Goal: Information Seeking & Learning: Learn about a topic

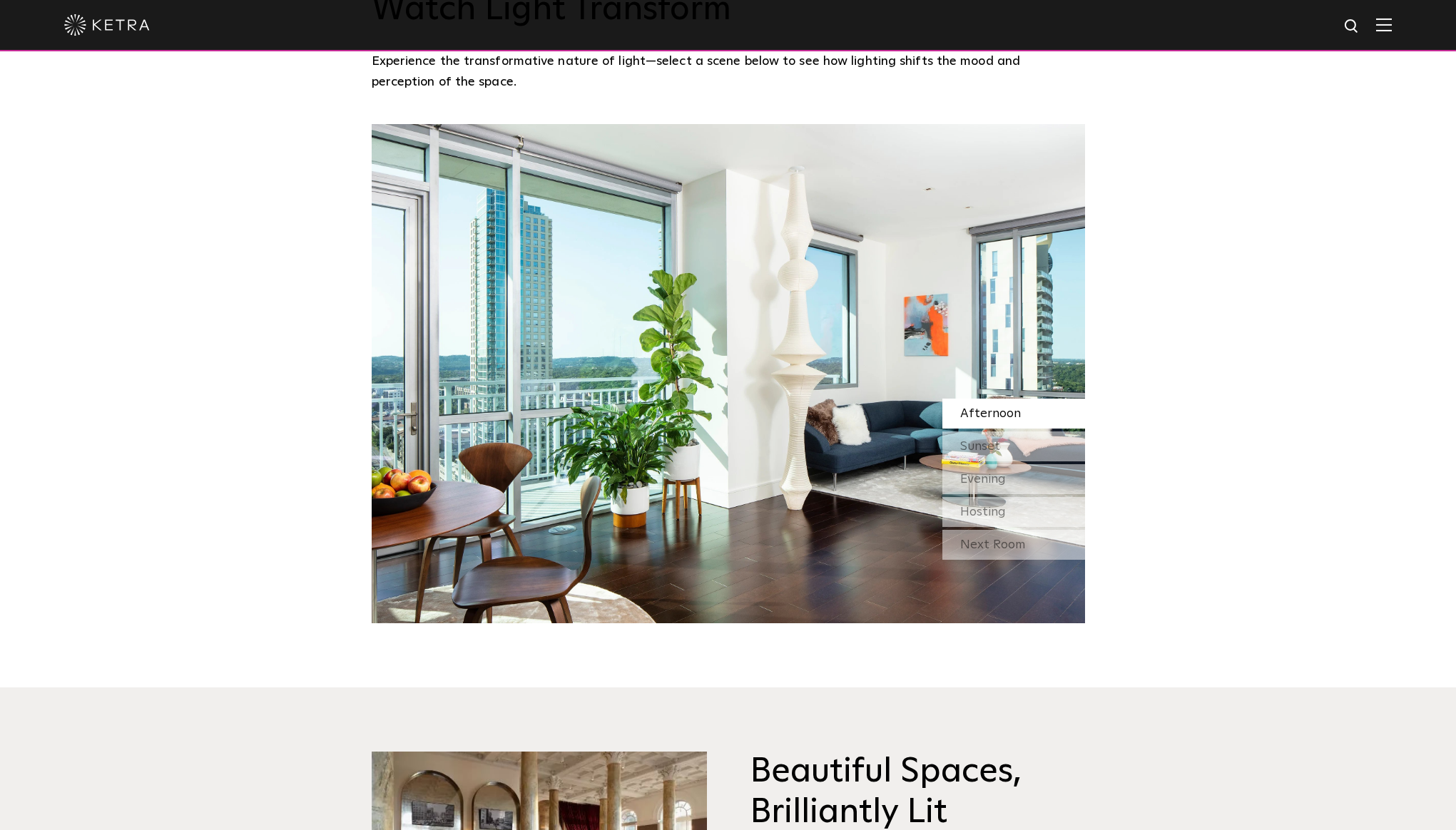
scroll to position [1502, 0]
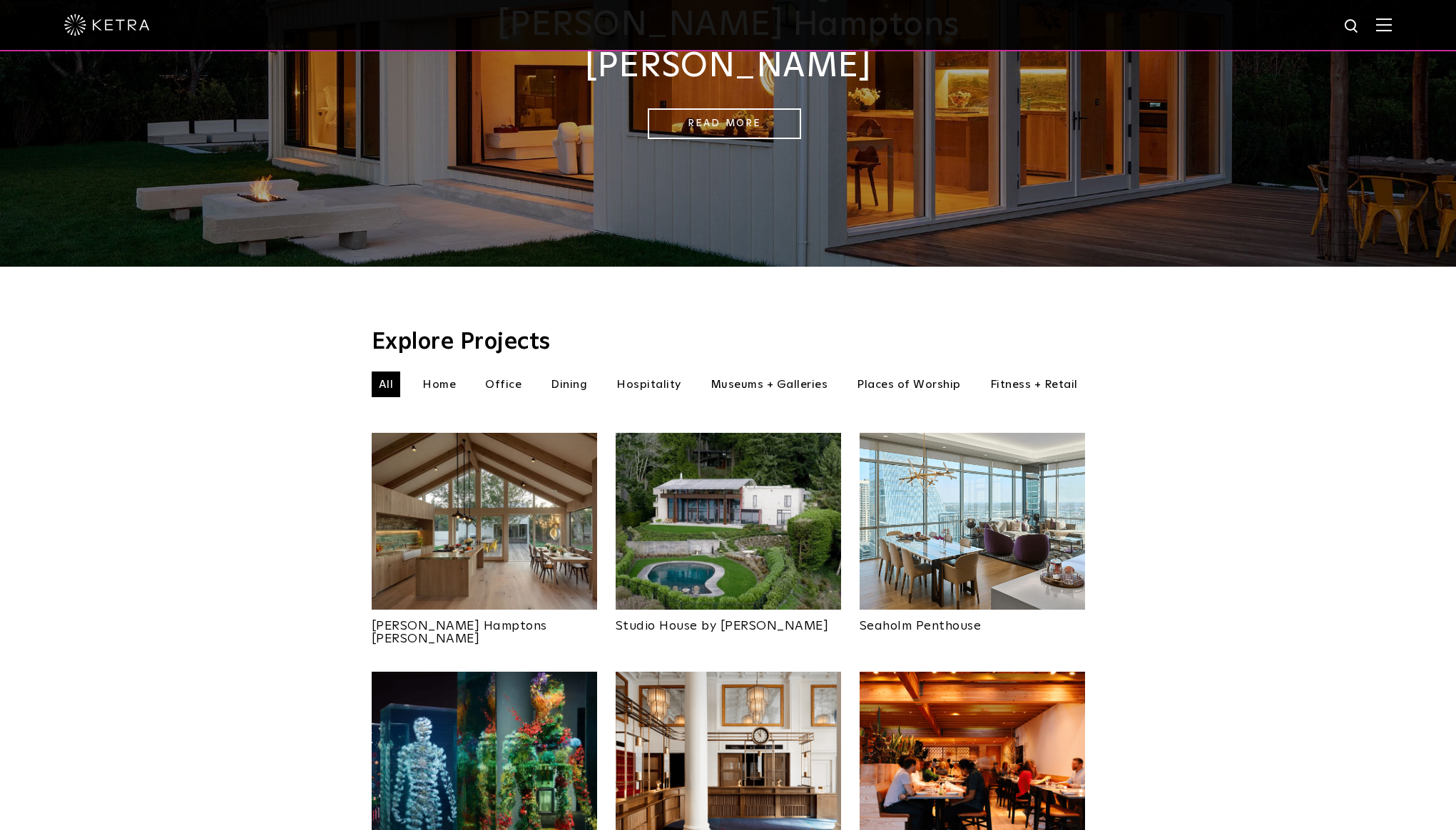
click at [718, 507] on img at bounding box center [728, 521] width 226 height 177
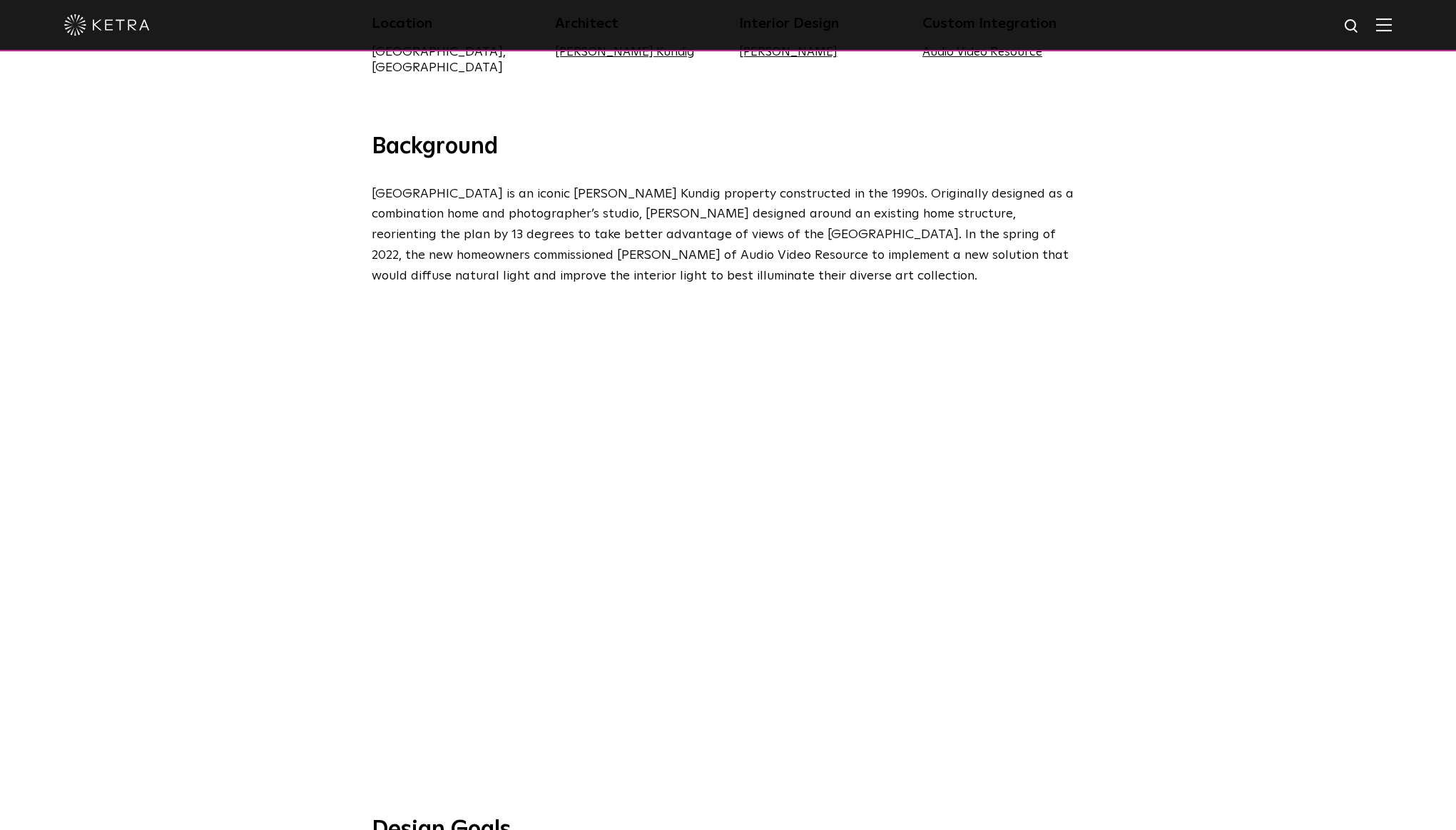
scroll to position [642, 0]
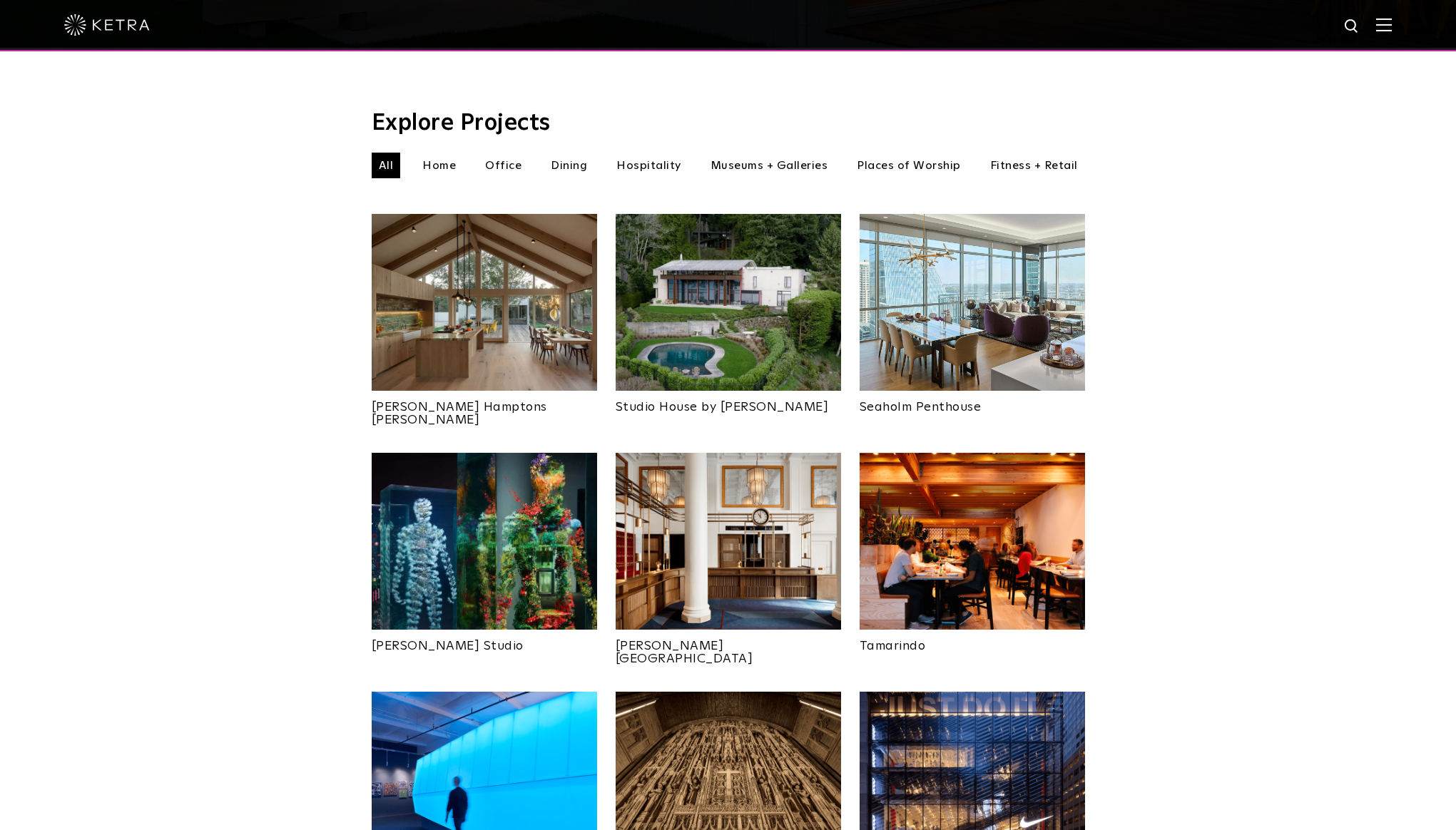
scroll to position [441, 0]
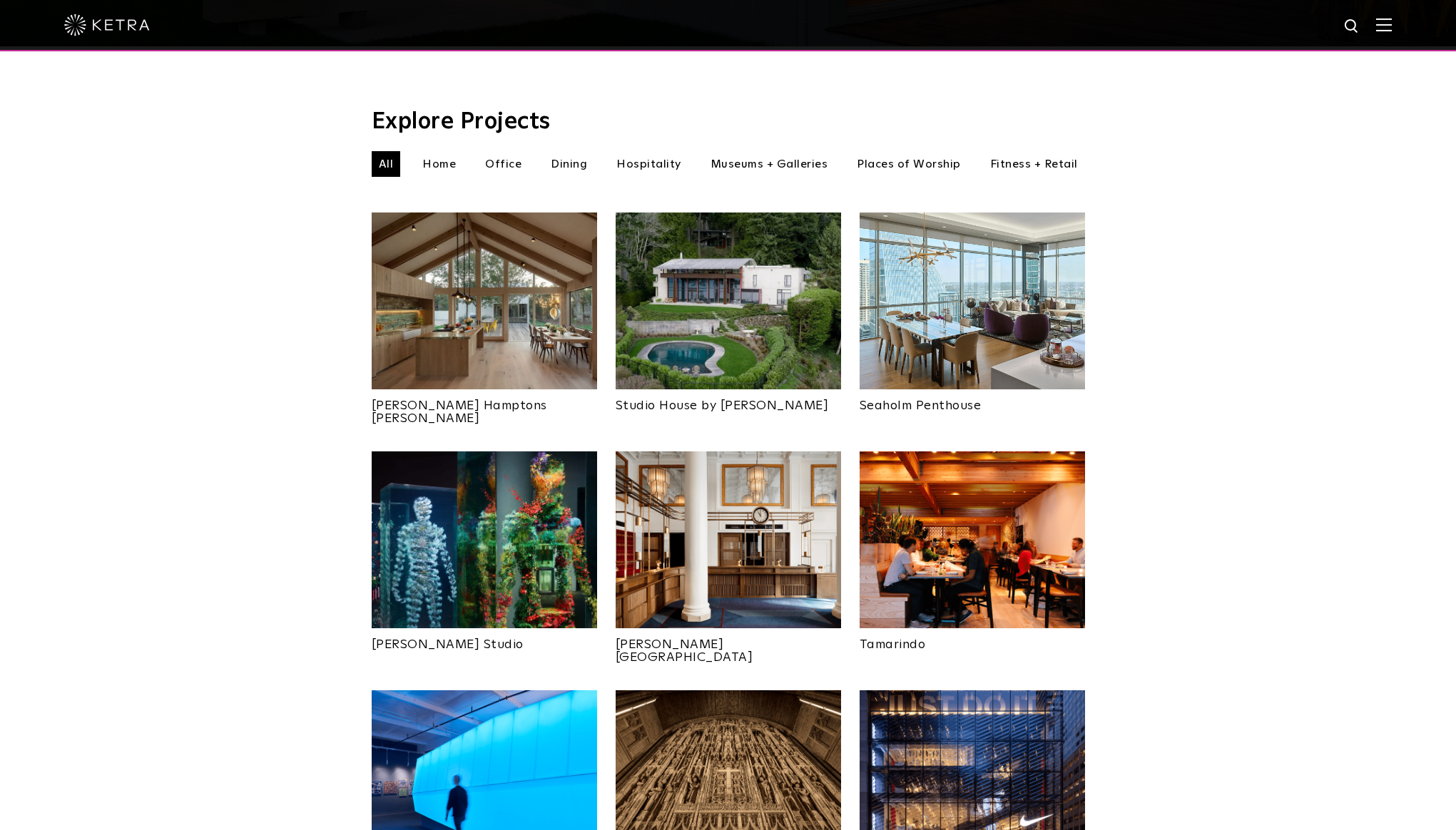
click at [814, 523] on img at bounding box center [728, 540] width 226 height 177
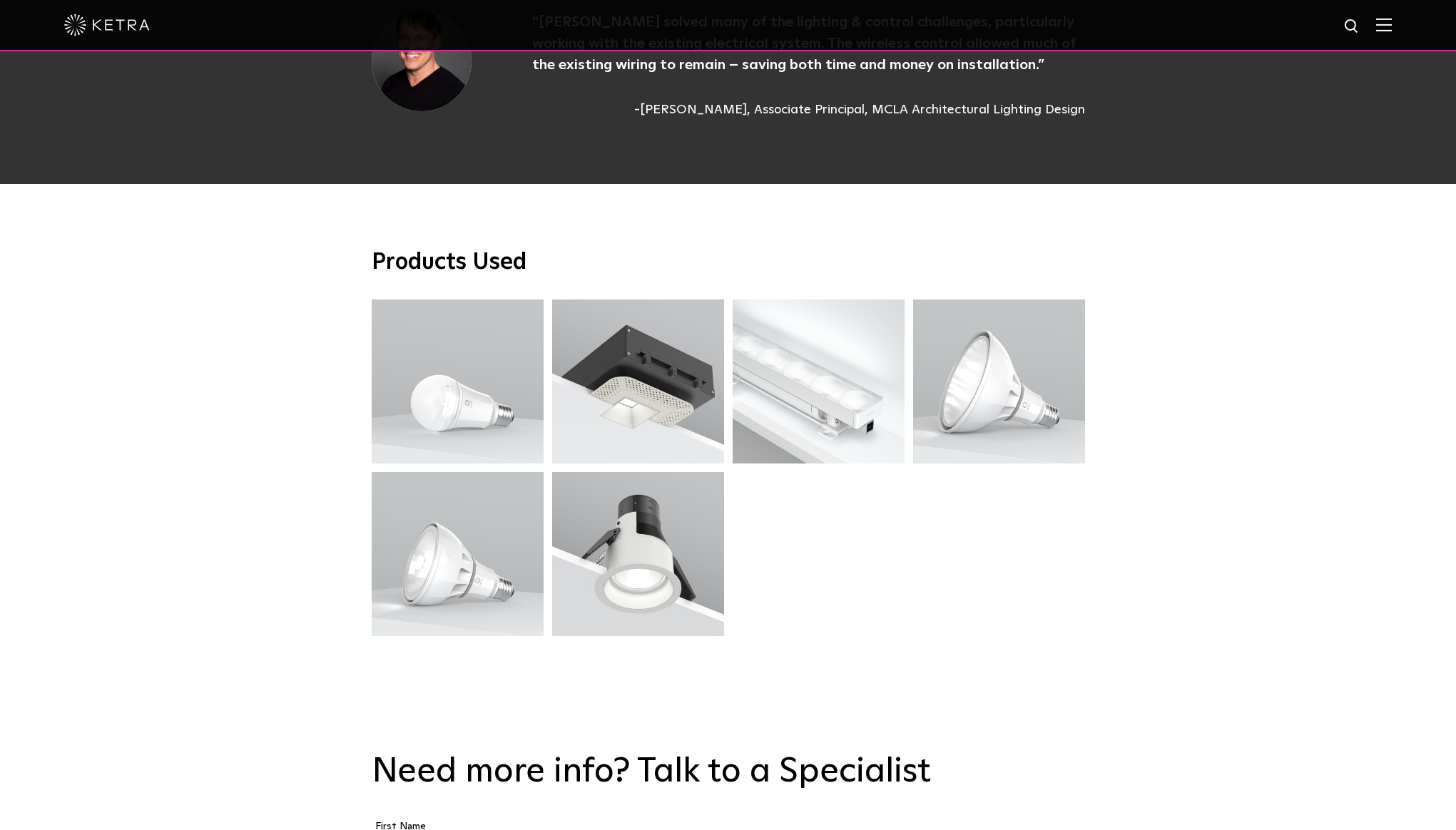
scroll to position [3891, 0]
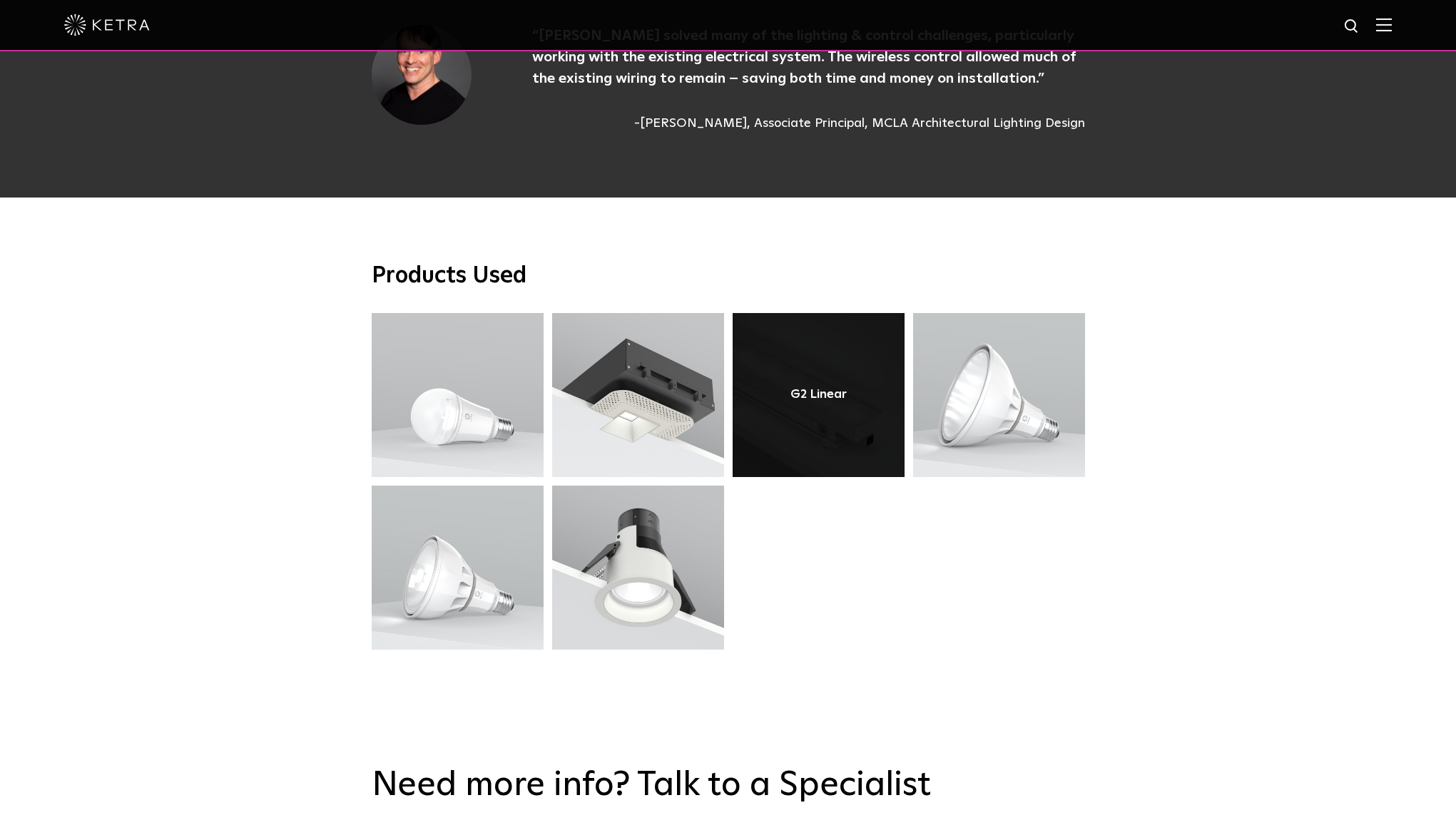
click at [832, 349] on link at bounding box center [818, 395] width 172 height 164
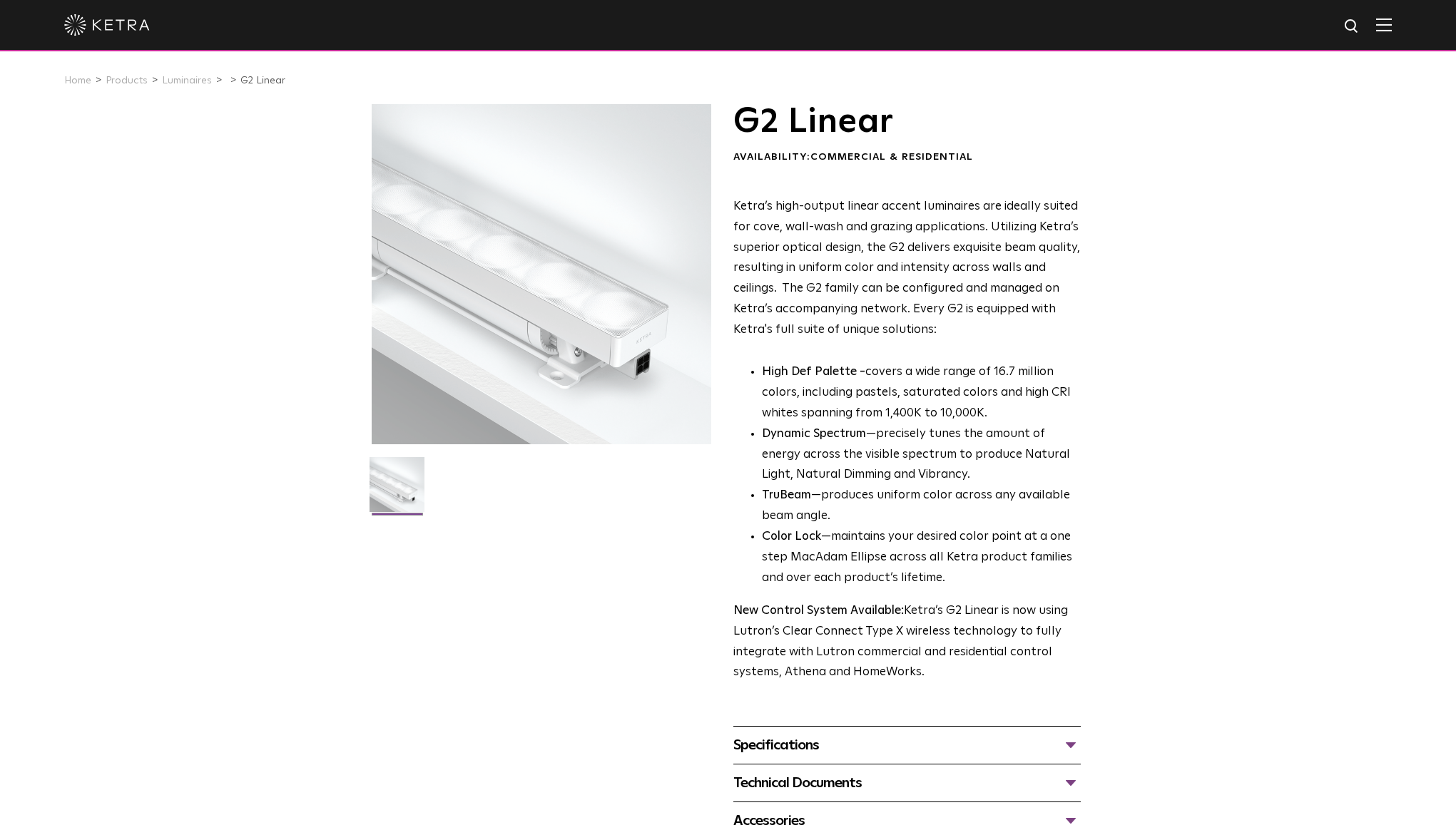
click at [838, 748] on div "Specifications" at bounding box center [906, 745] width 347 height 22
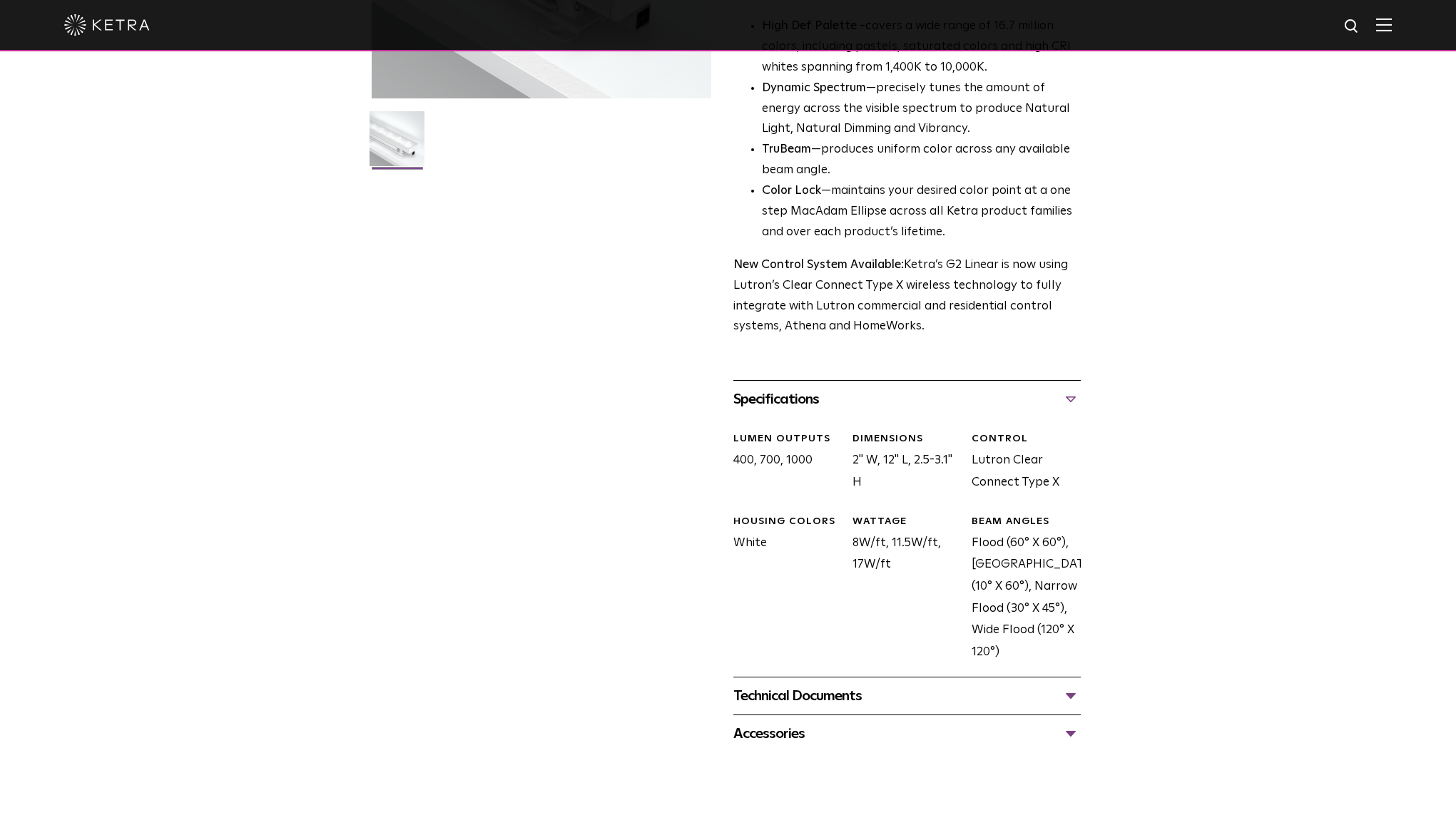
scroll to position [357, 0]
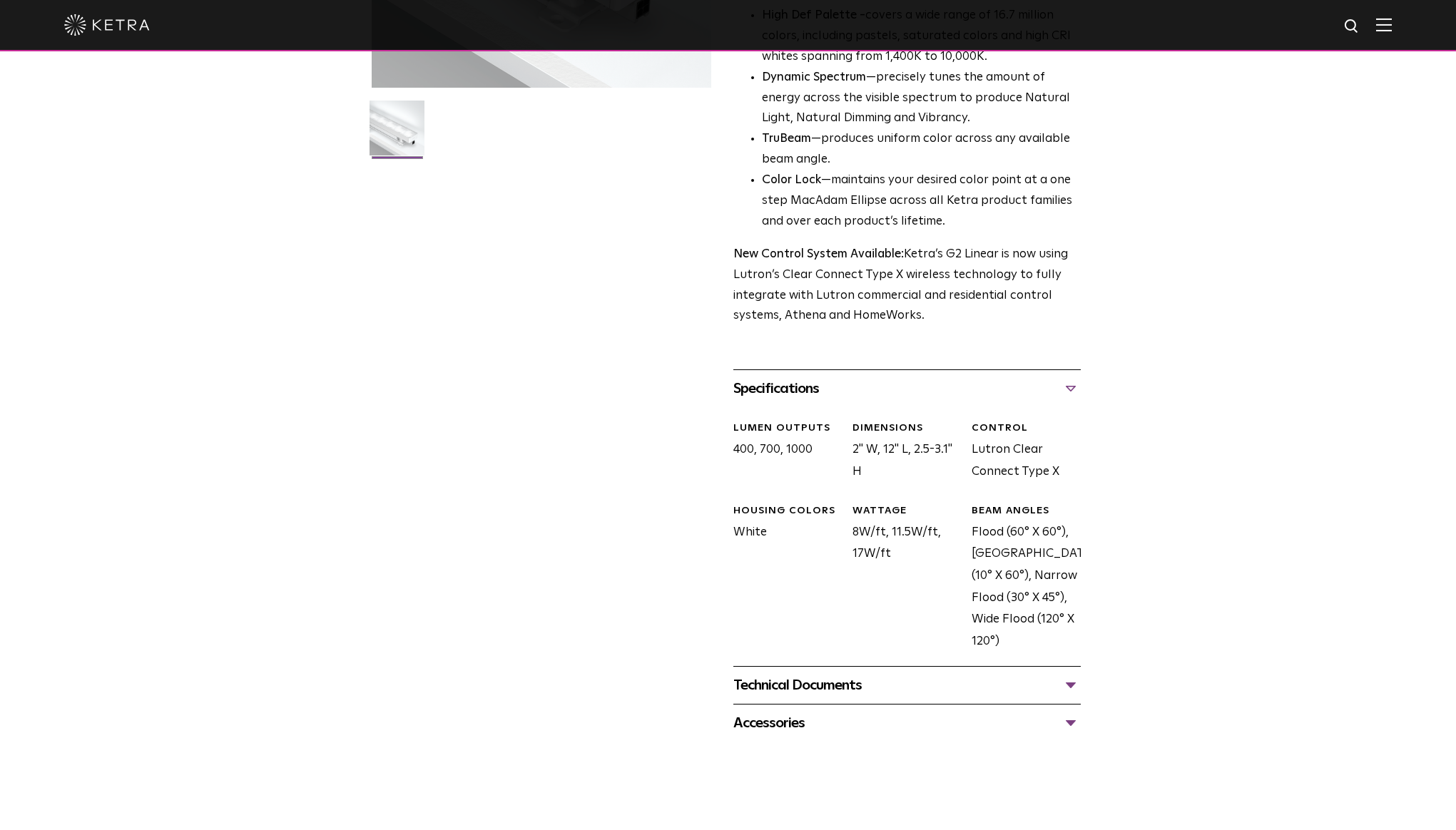
click at [829, 697] on div "Technical Documents" at bounding box center [906, 684] width 347 height 22
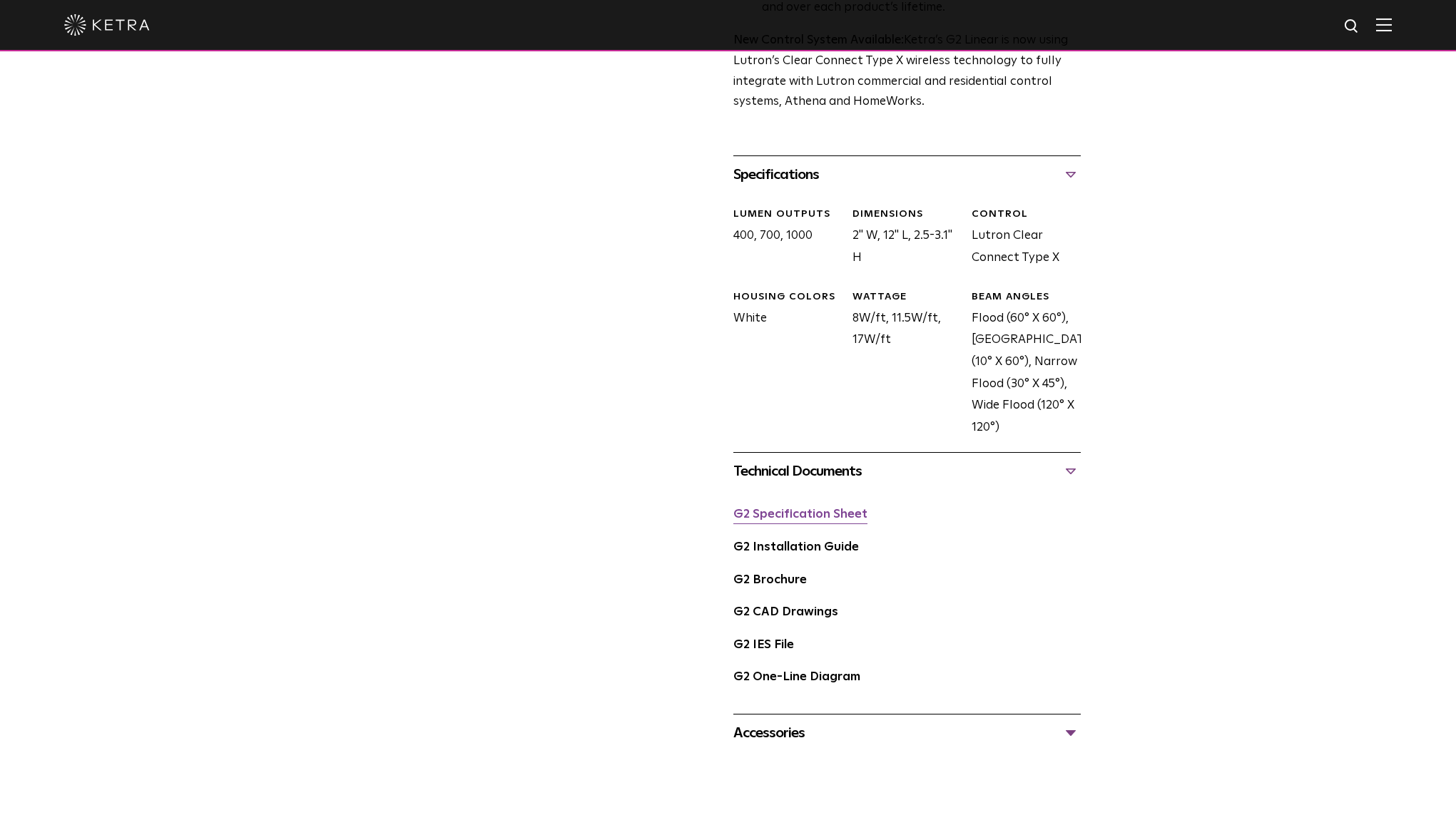
click at [792, 521] on link "G2 Specification Sheet" at bounding box center [800, 514] width 134 height 12
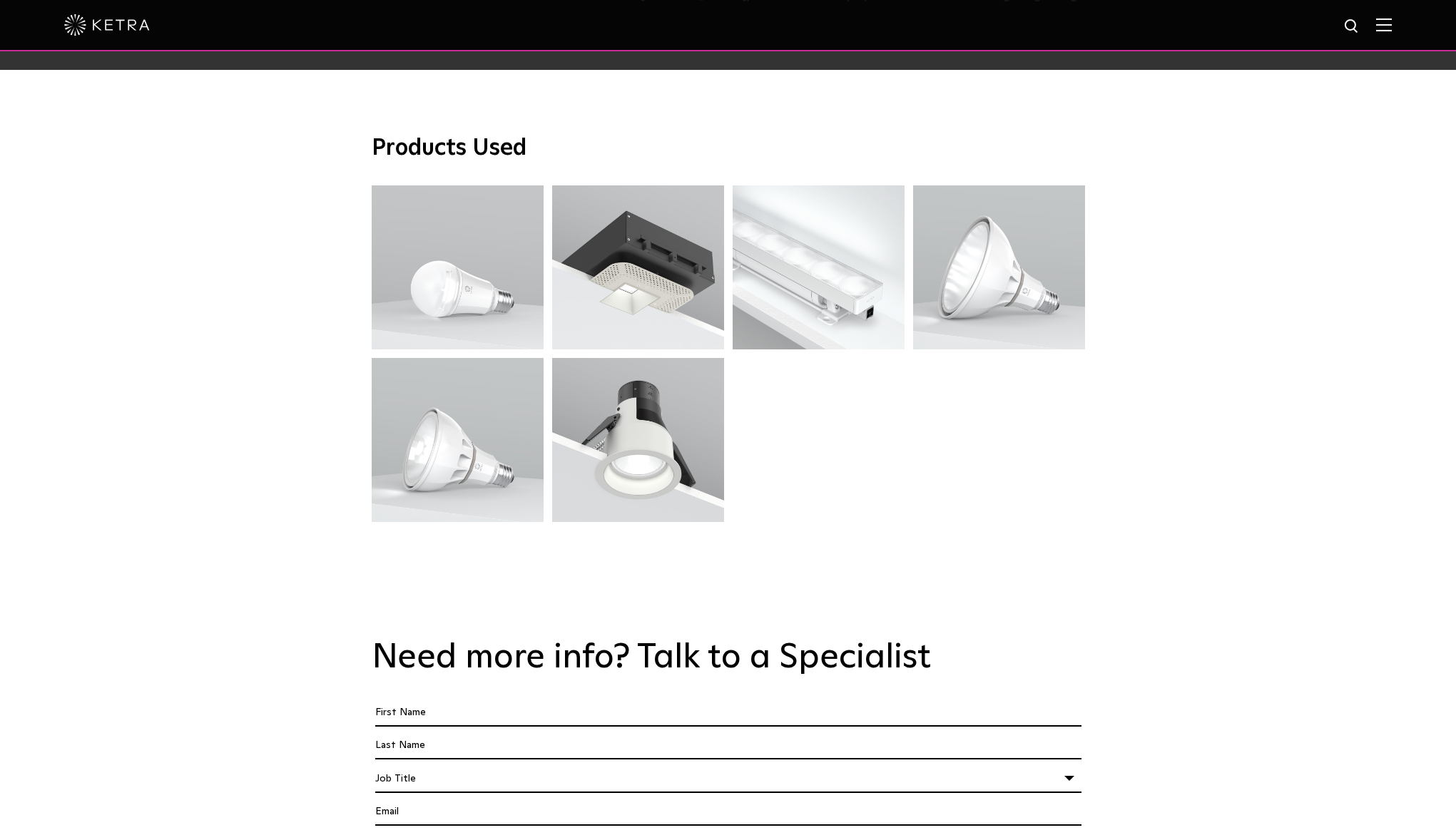
scroll to position [4034, 0]
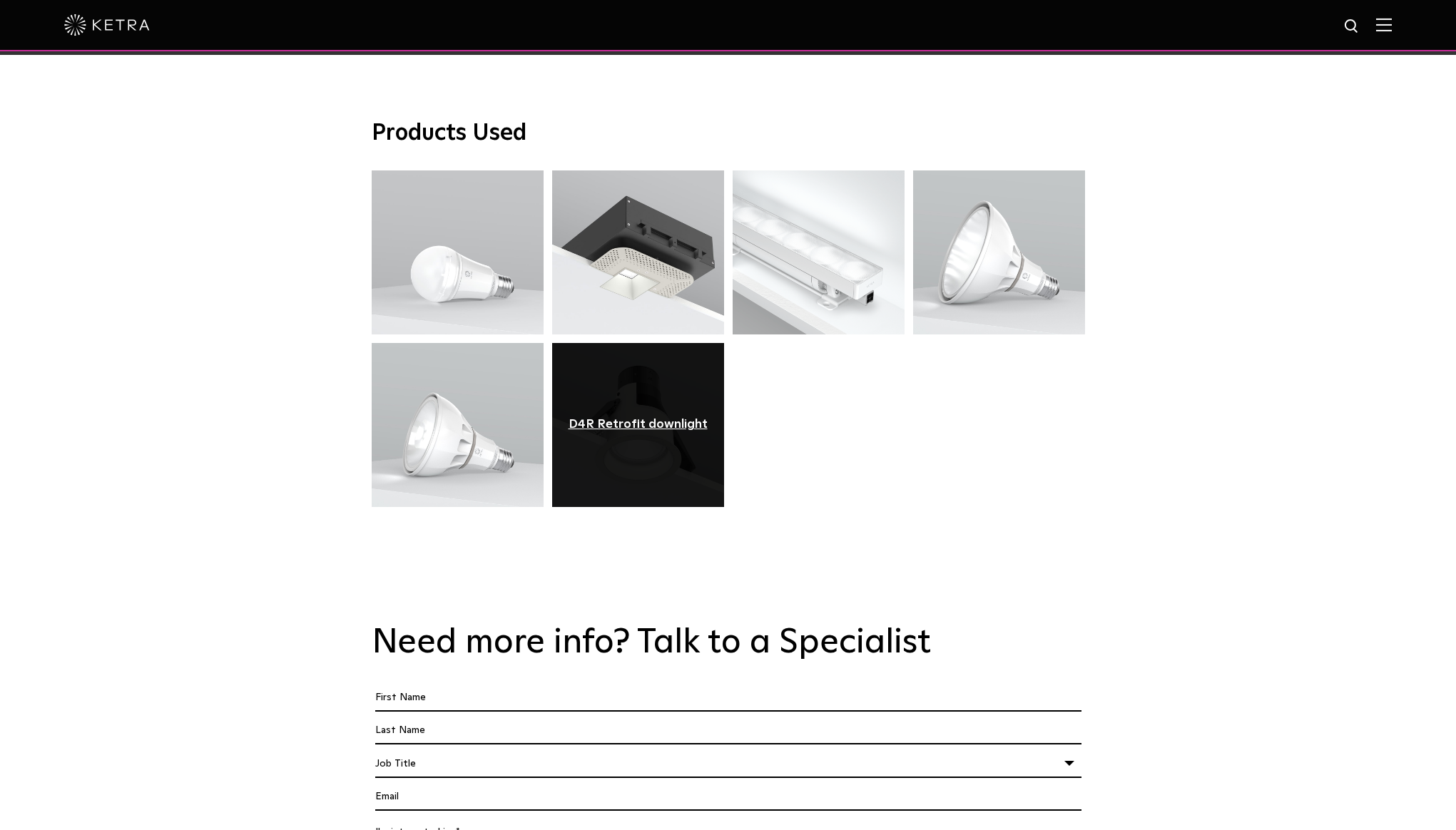
click at [633, 417] on div "D4R Retrofit downlight" at bounding box center [638, 424] width 139 height 15
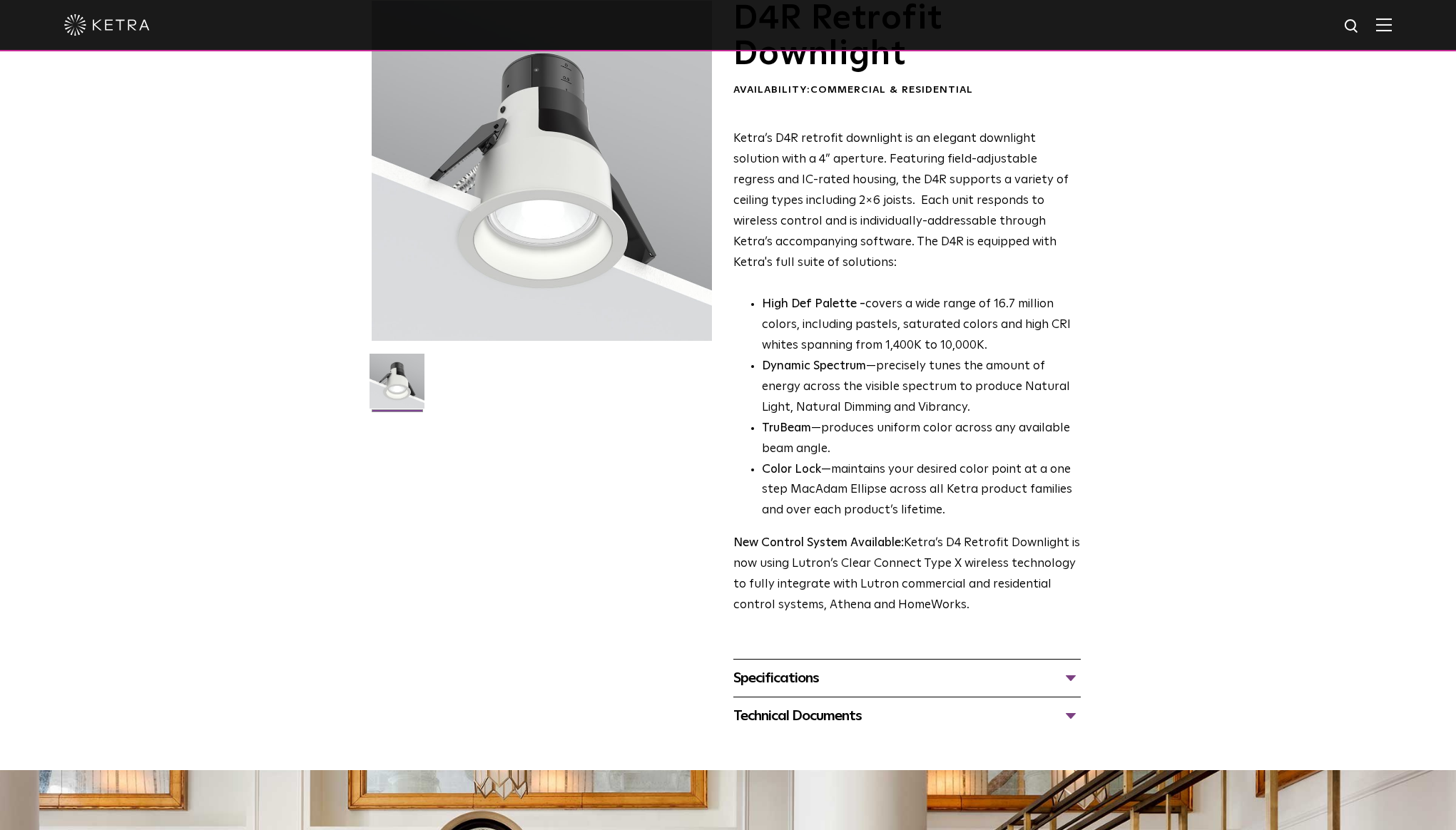
scroll to position [285, 0]
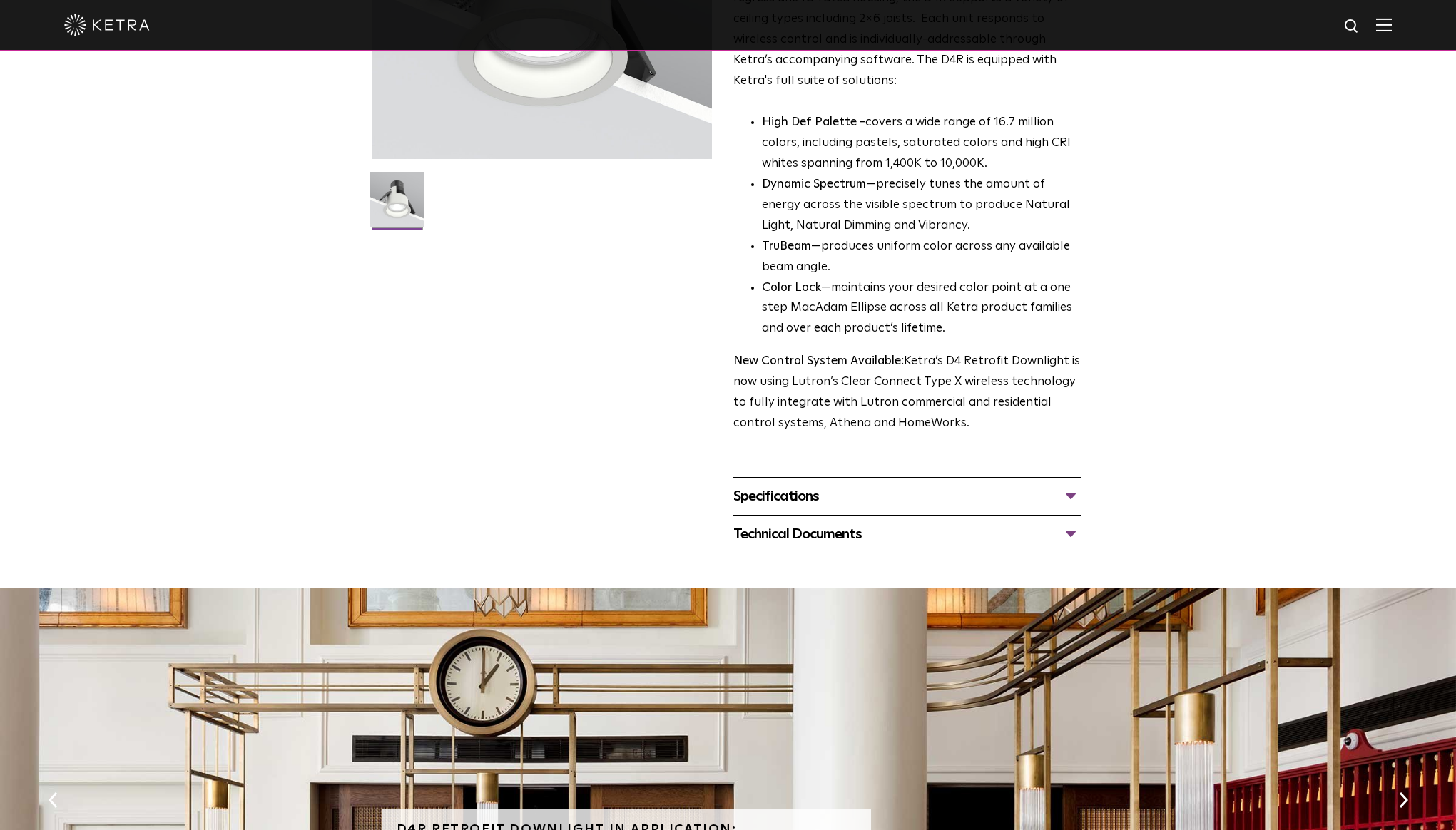
click at [870, 495] on div "Specifications" at bounding box center [906, 496] width 347 height 22
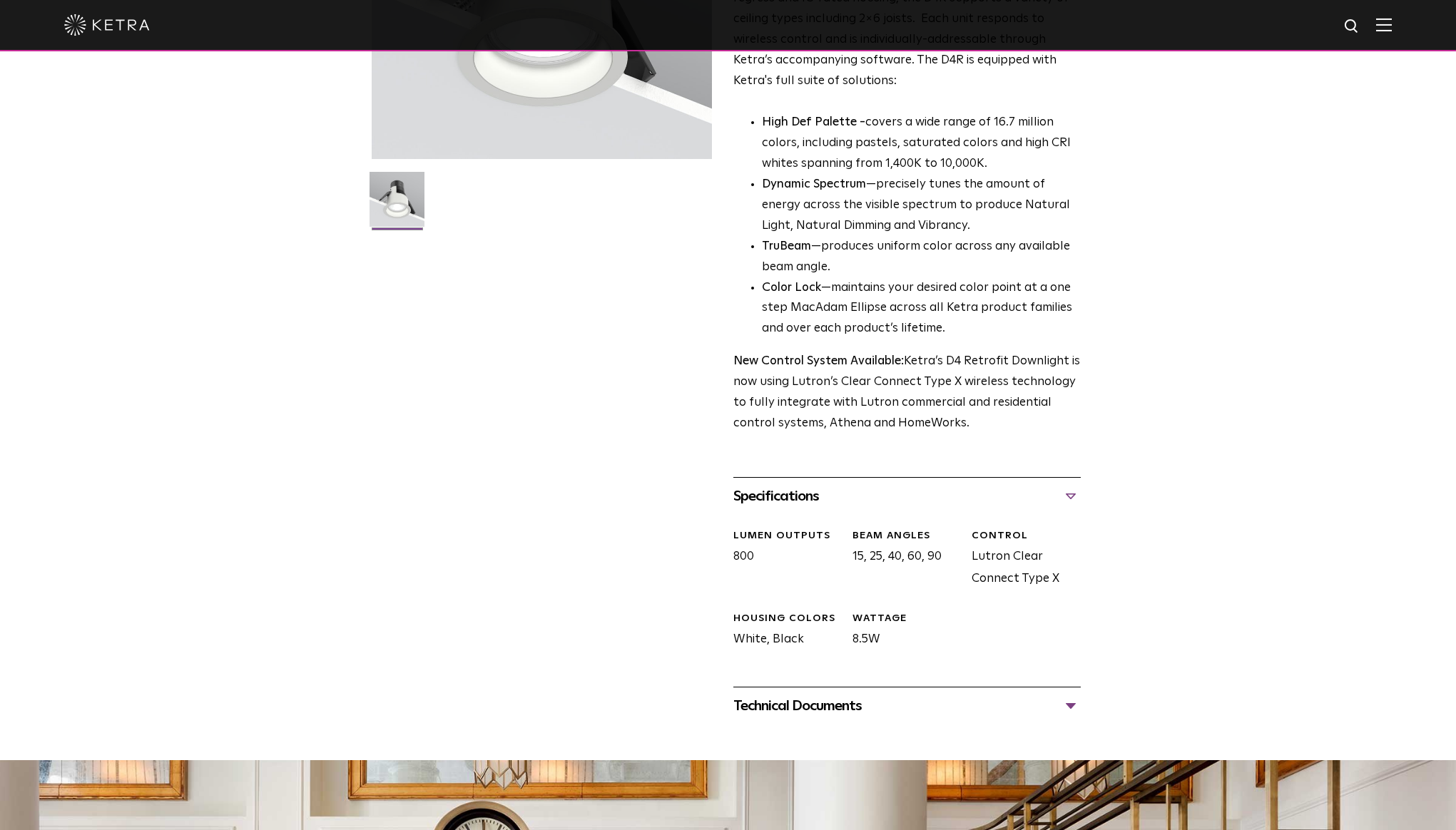
click at [870, 495] on div "Specifications" at bounding box center [906, 496] width 347 height 22
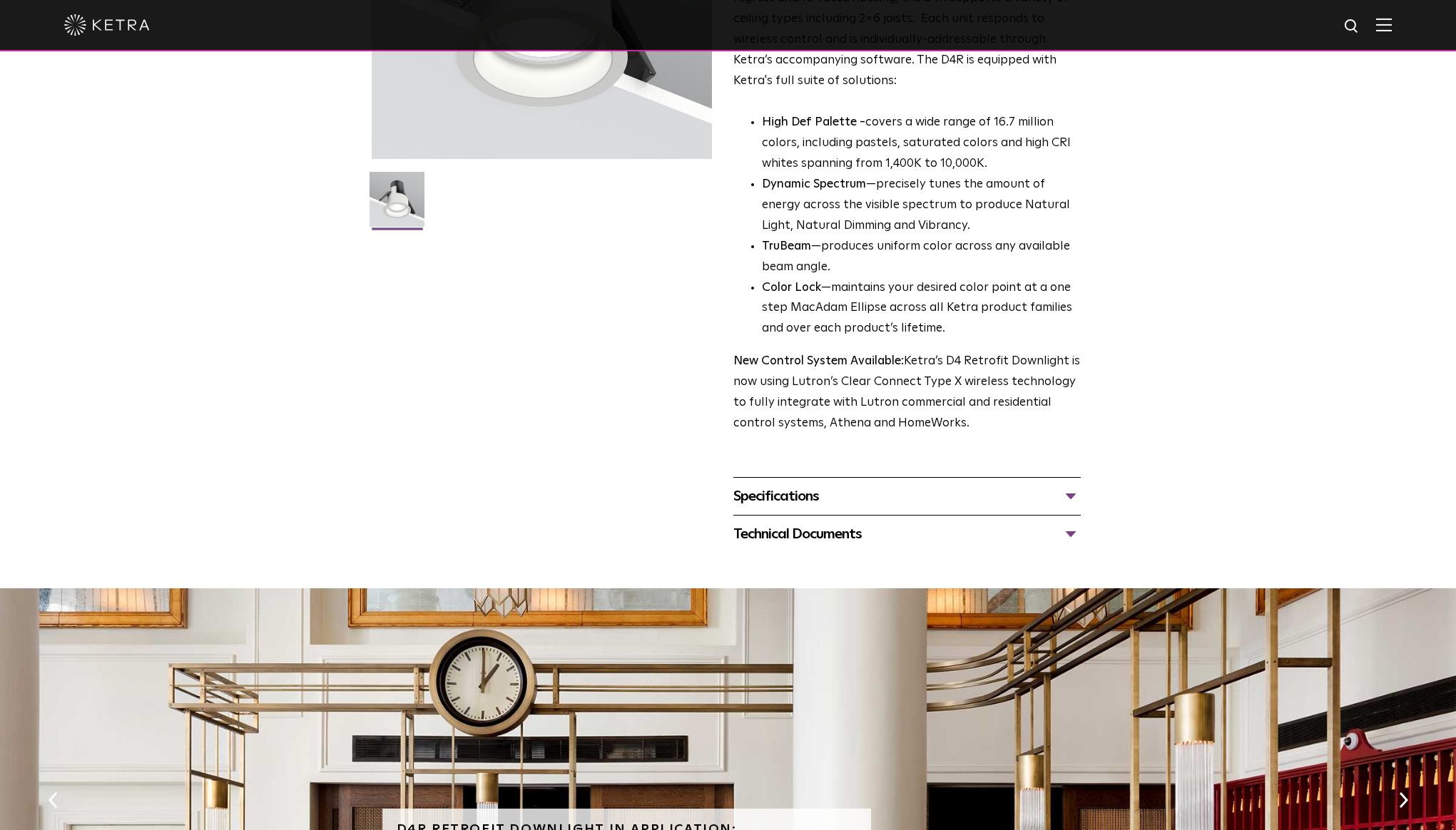
scroll to position [0, 0]
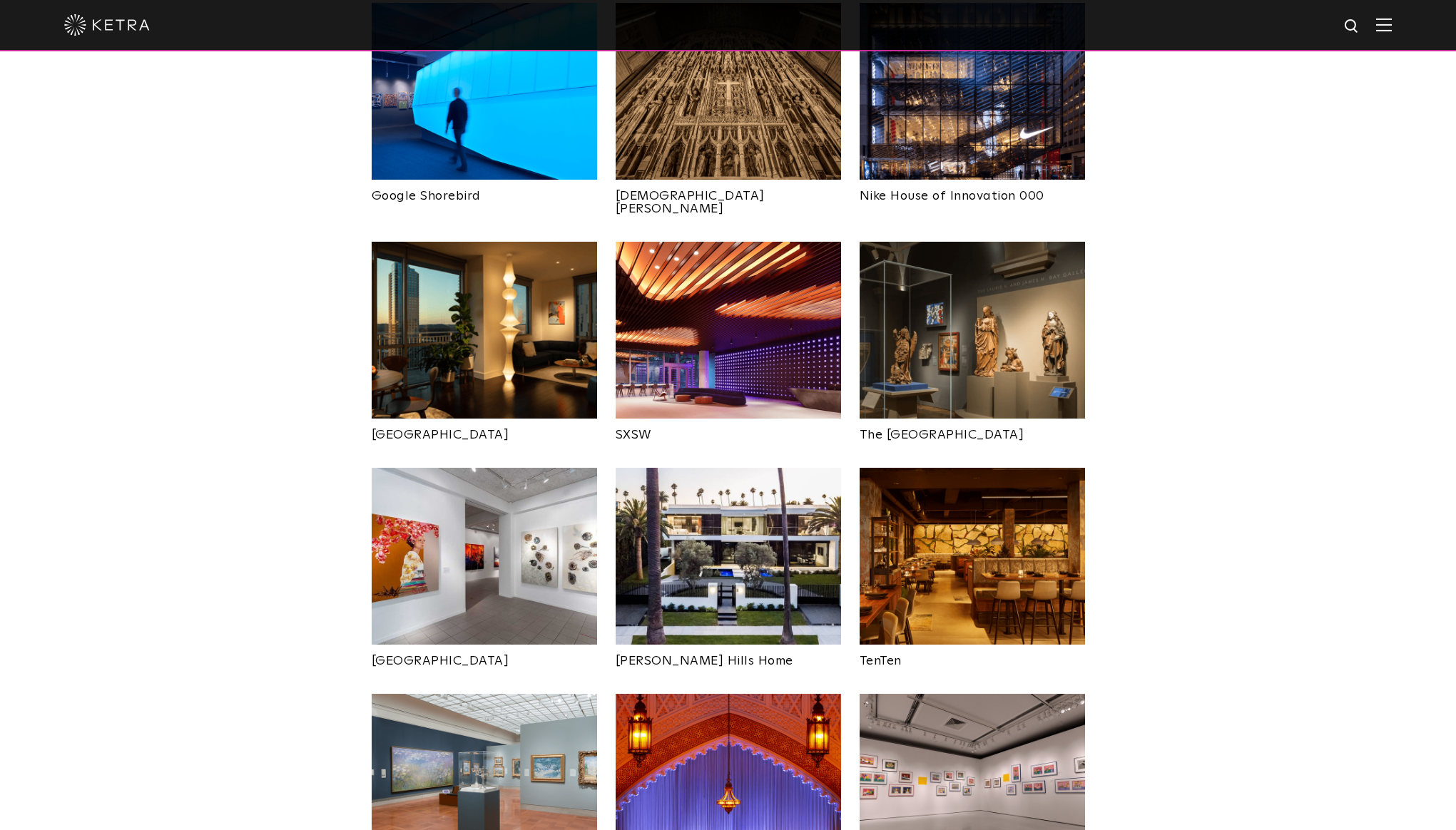
scroll to position [1082, 0]
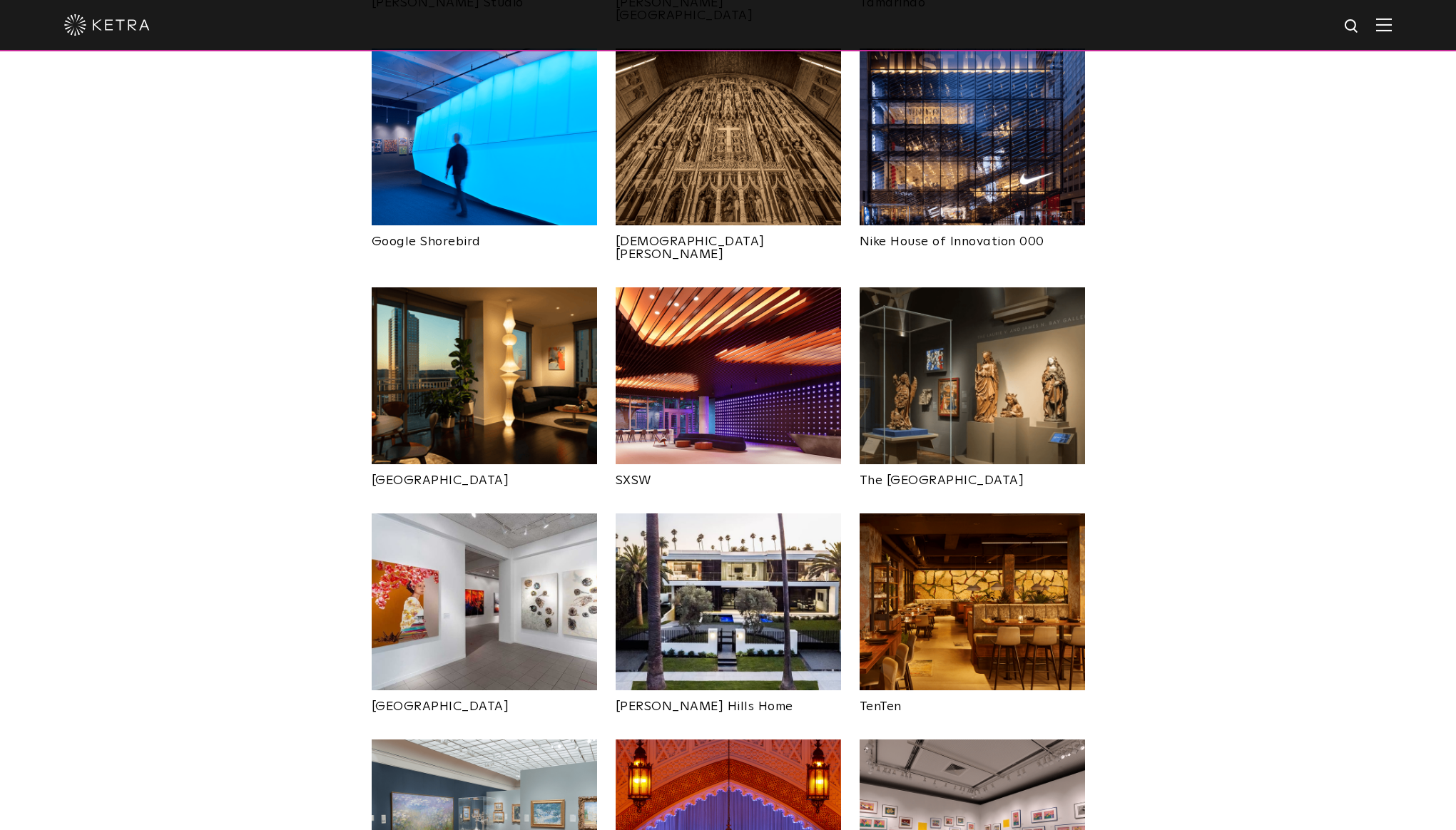
click at [436, 299] on img at bounding box center [484, 375] width 226 height 177
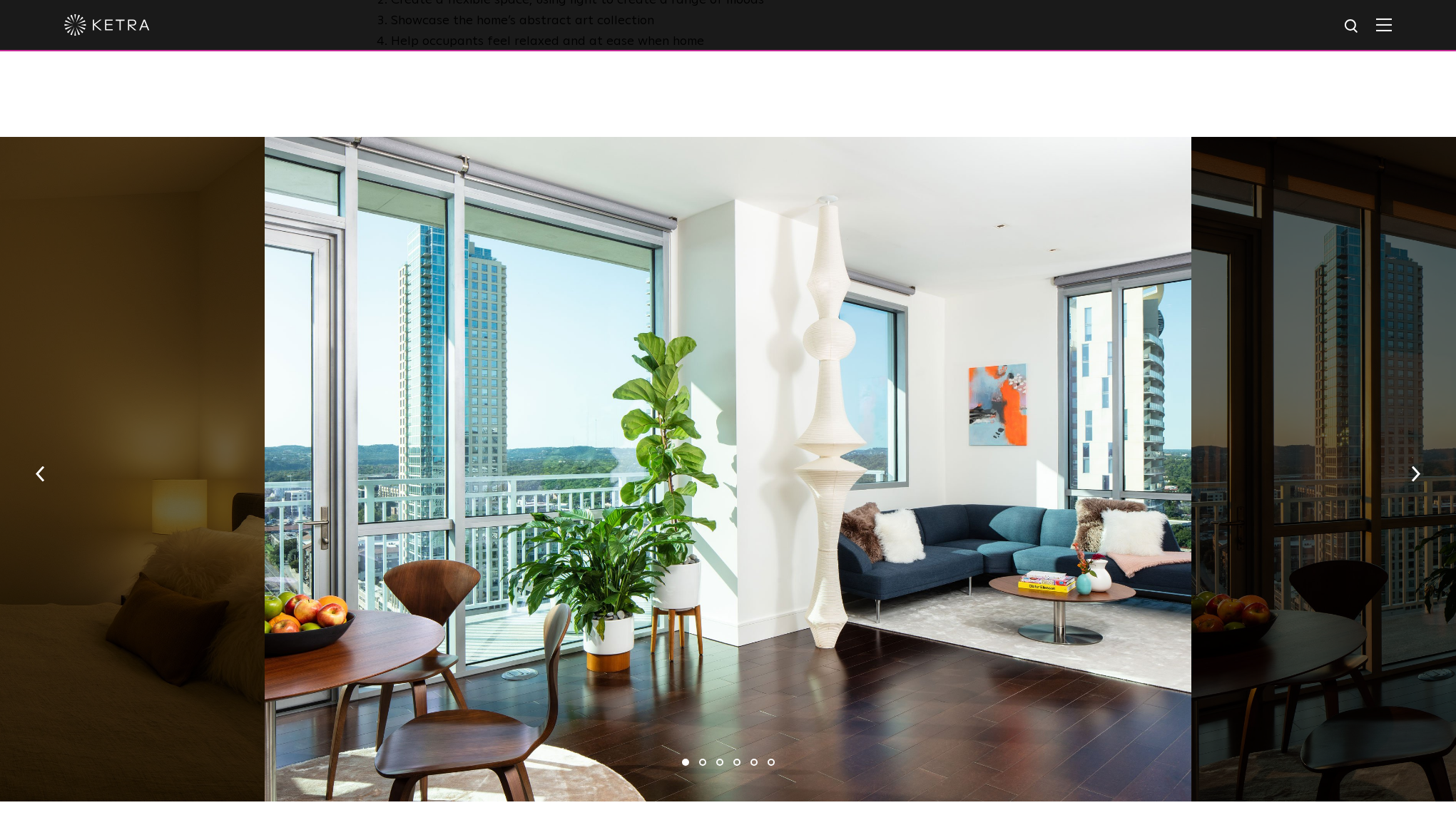
scroll to position [855, 0]
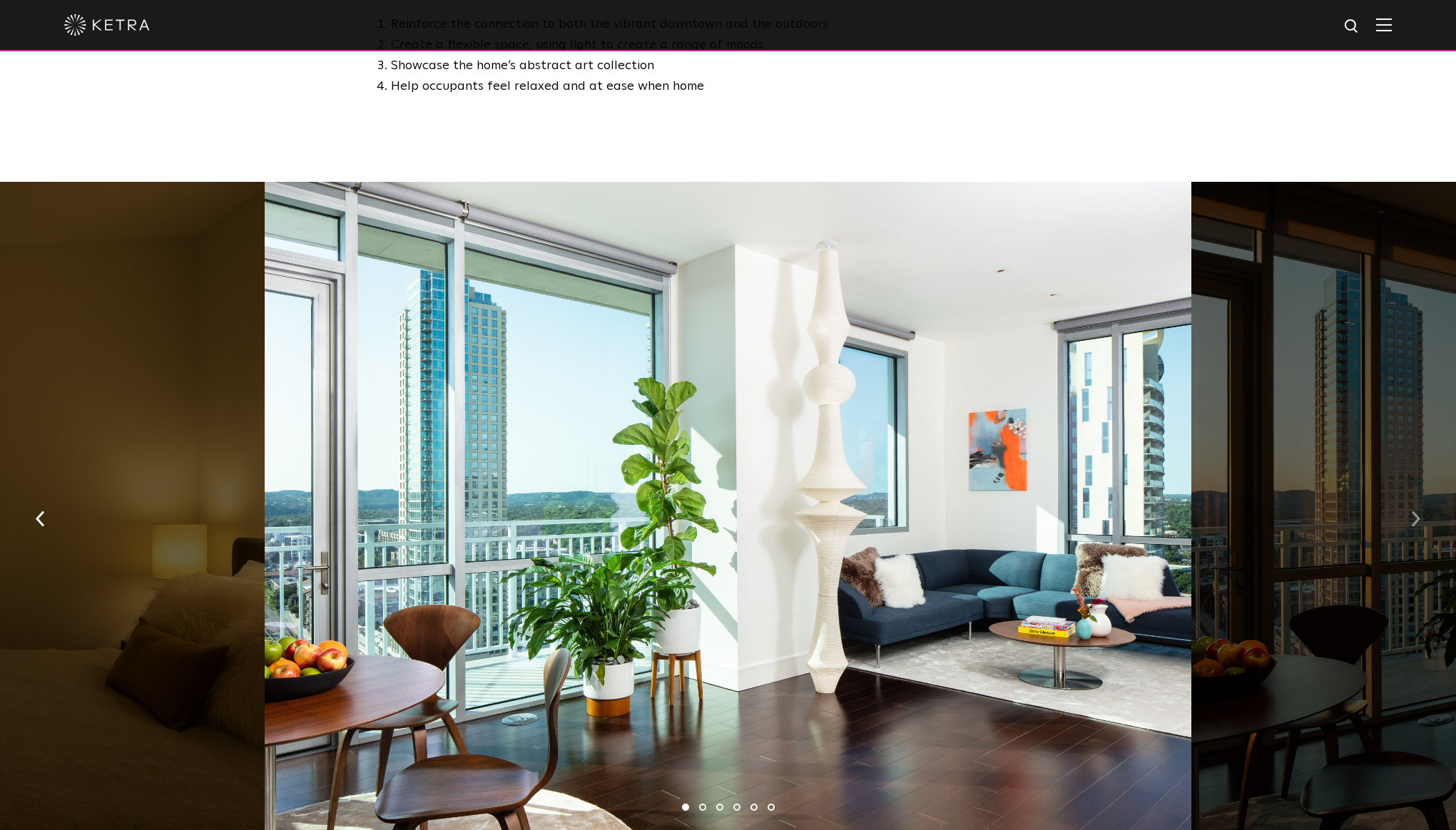
click at [1419, 510] on img "button" at bounding box center [1415, 518] width 9 height 16
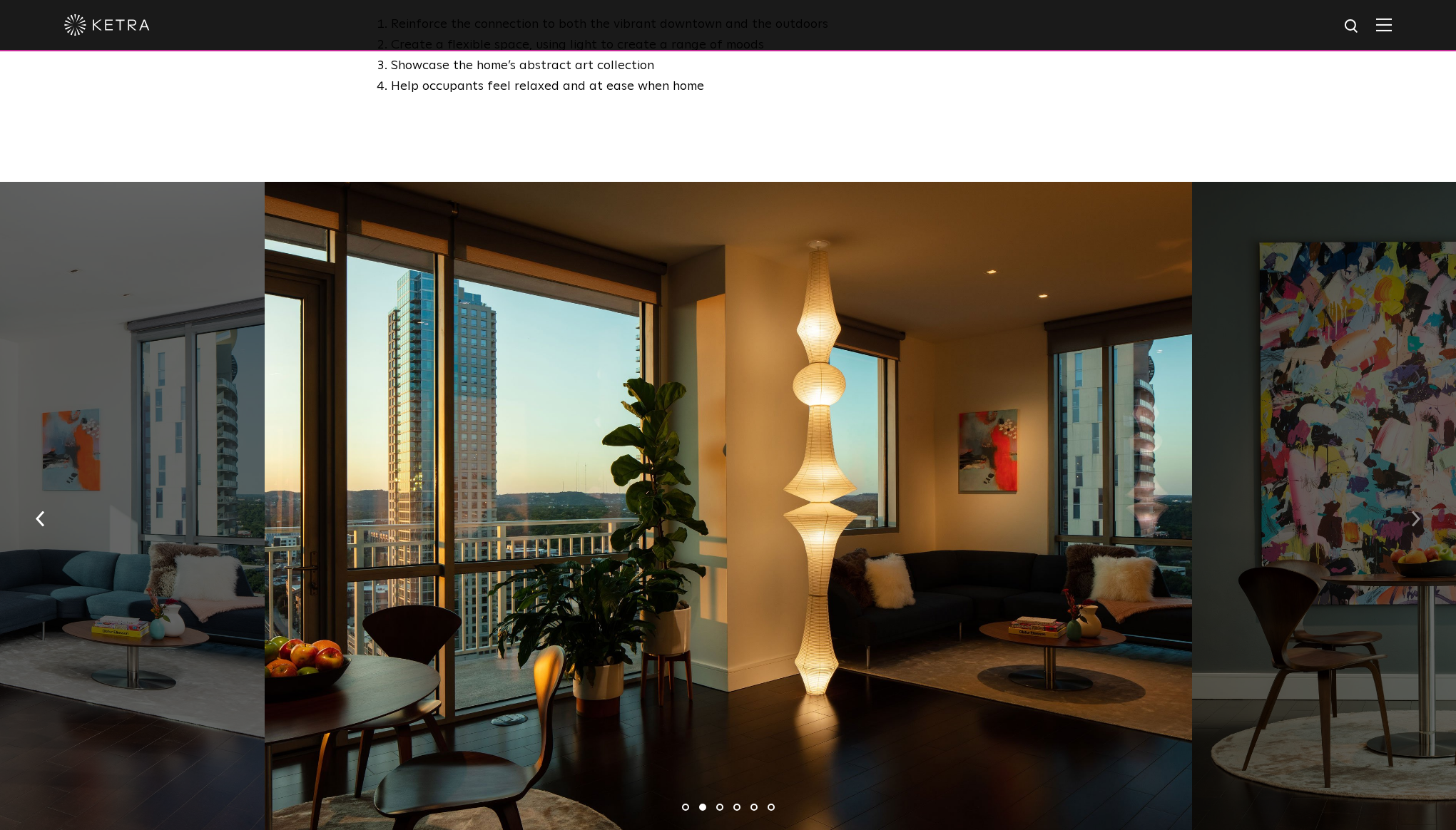
click at [1418, 510] on img "button" at bounding box center [1415, 518] width 9 height 16
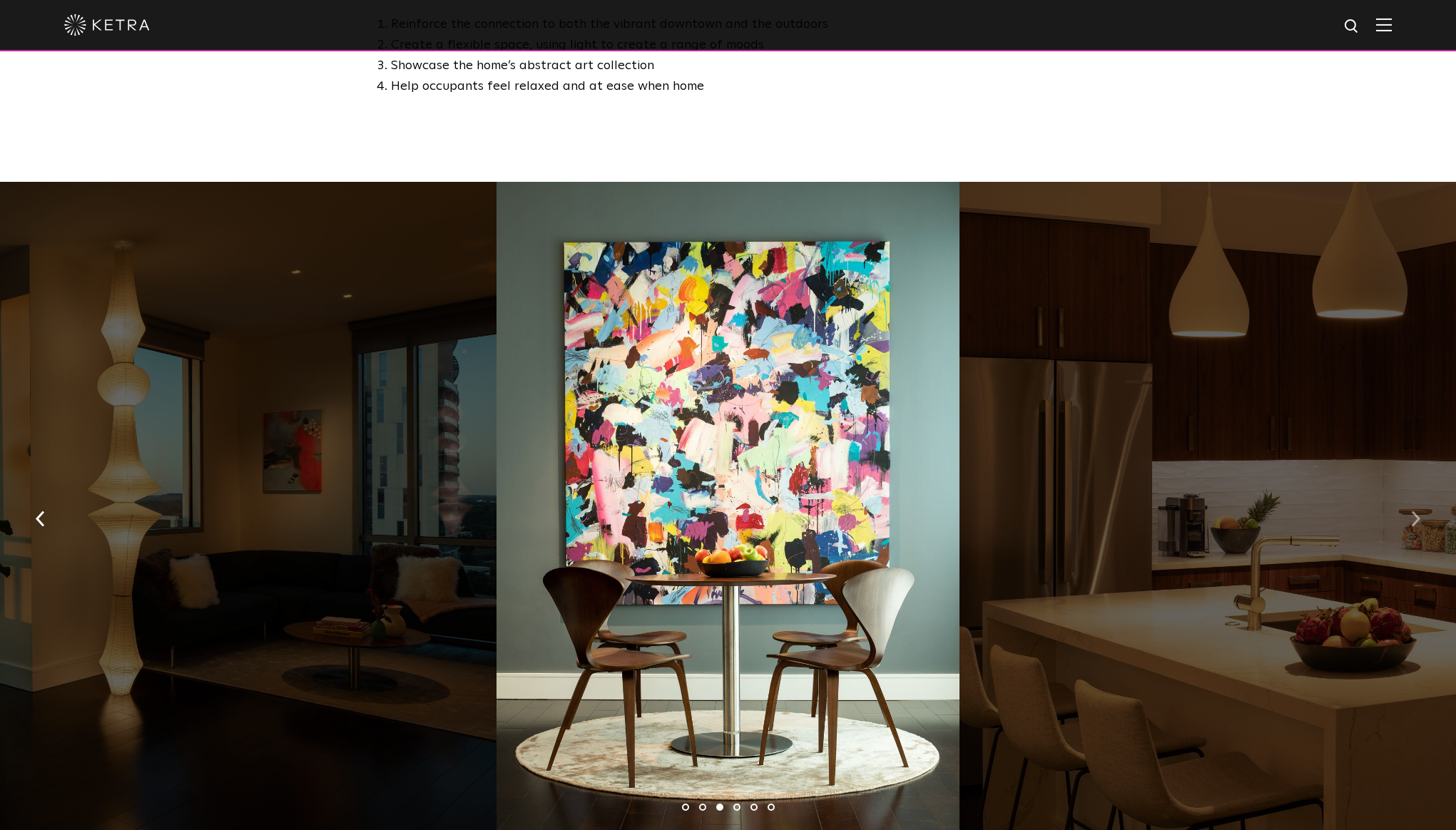
click at [1418, 510] on img "button" at bounding box center [1415, 518] width 9 height 16
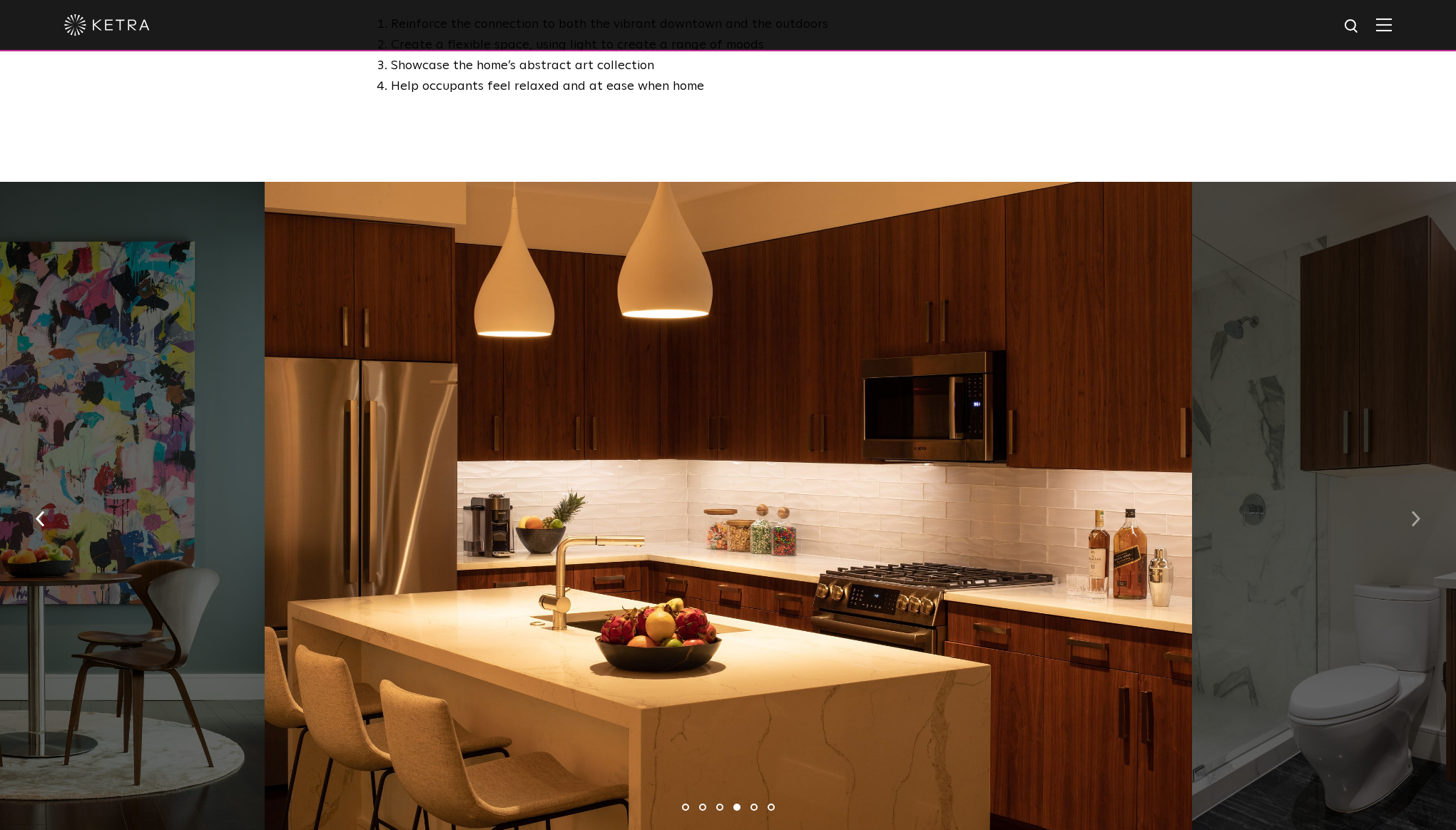
click at [1418, 510] on img "button" at bounding box center [1415, 518] width 9 height 16
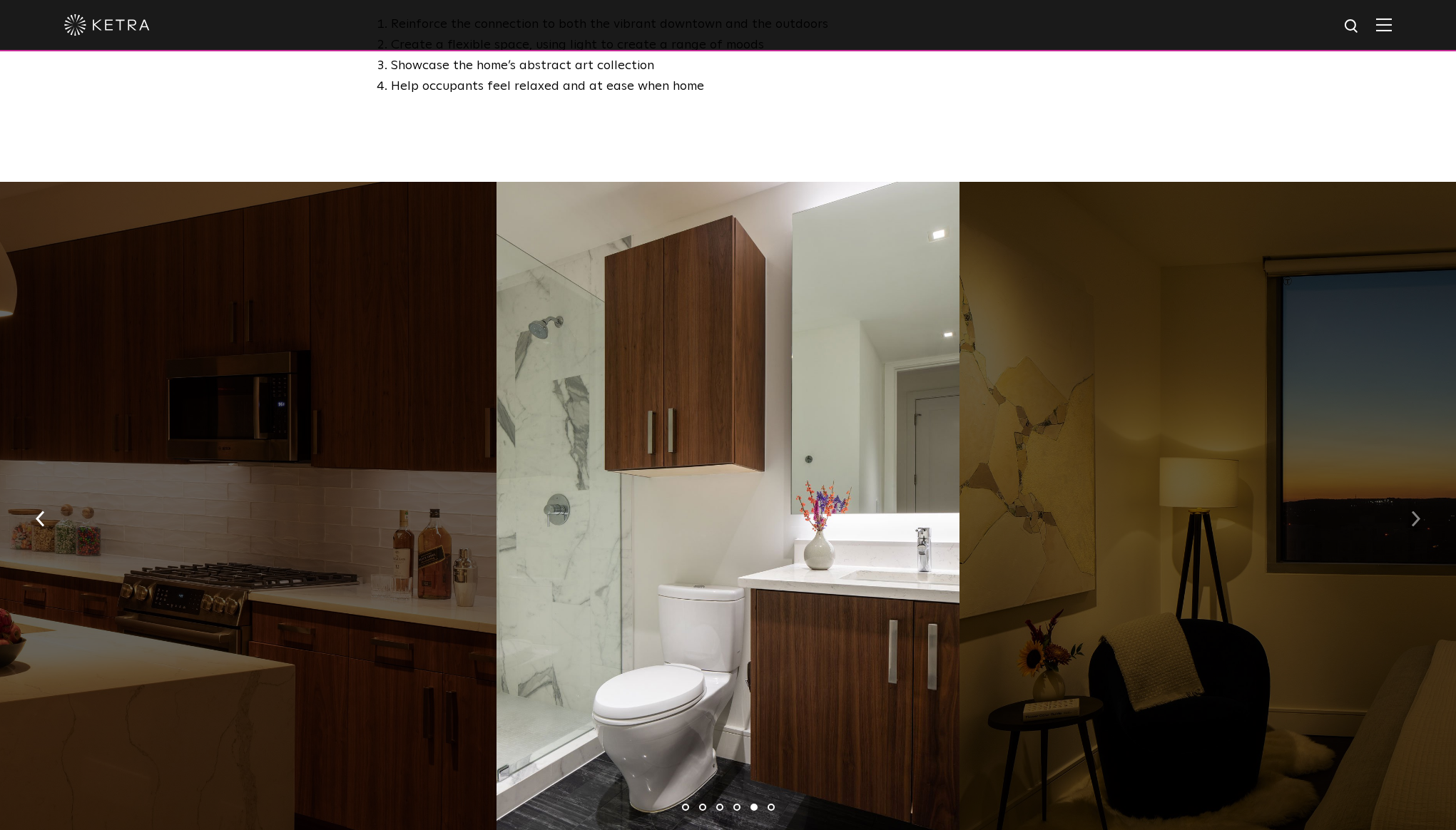
click at [1418, 510] on img "button" at bounding box center [1415, 518] width 9 height 16
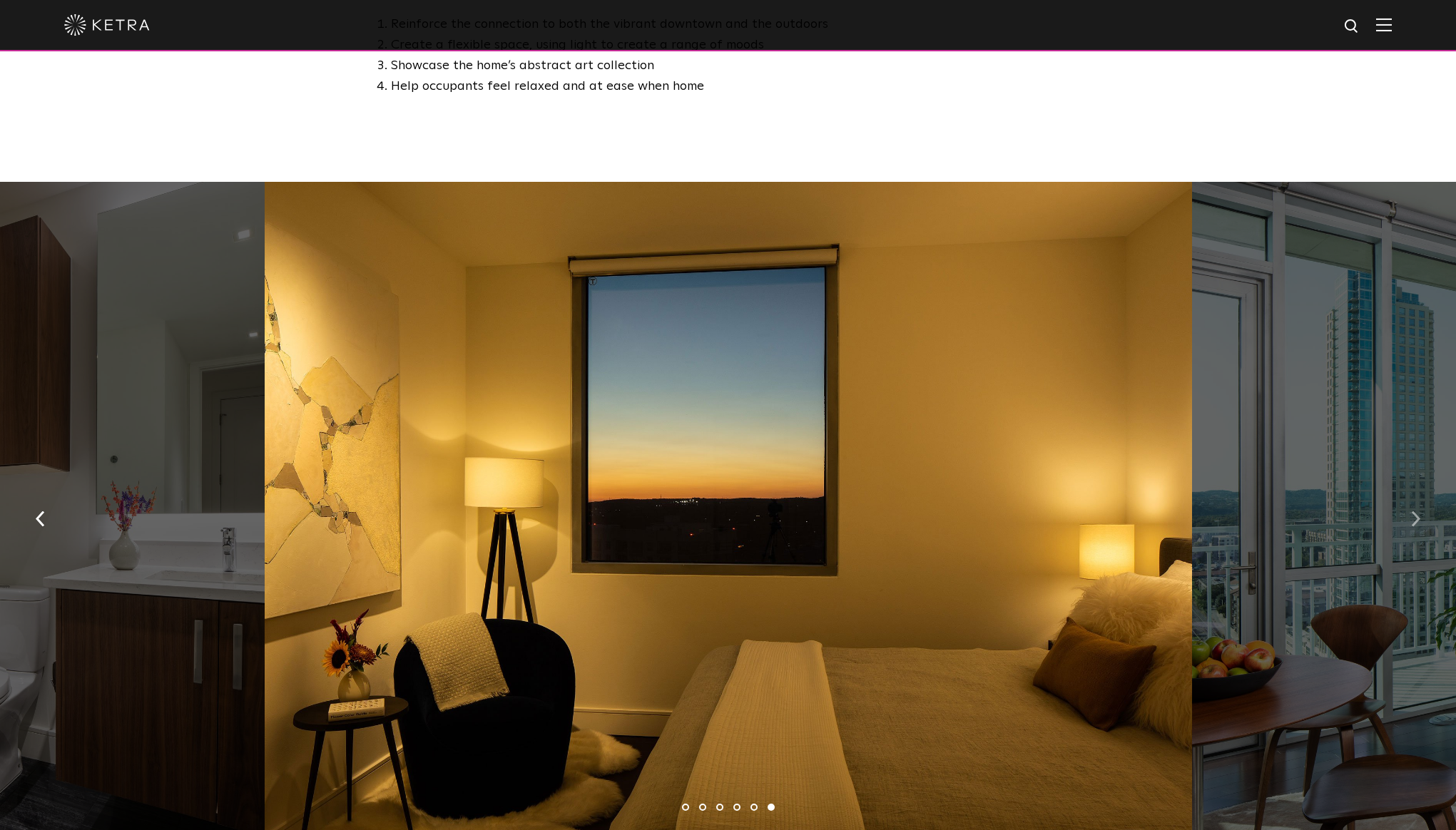
click at [1413, 510] on img "button" at bounding box center [1415, 518] width 9 height 16
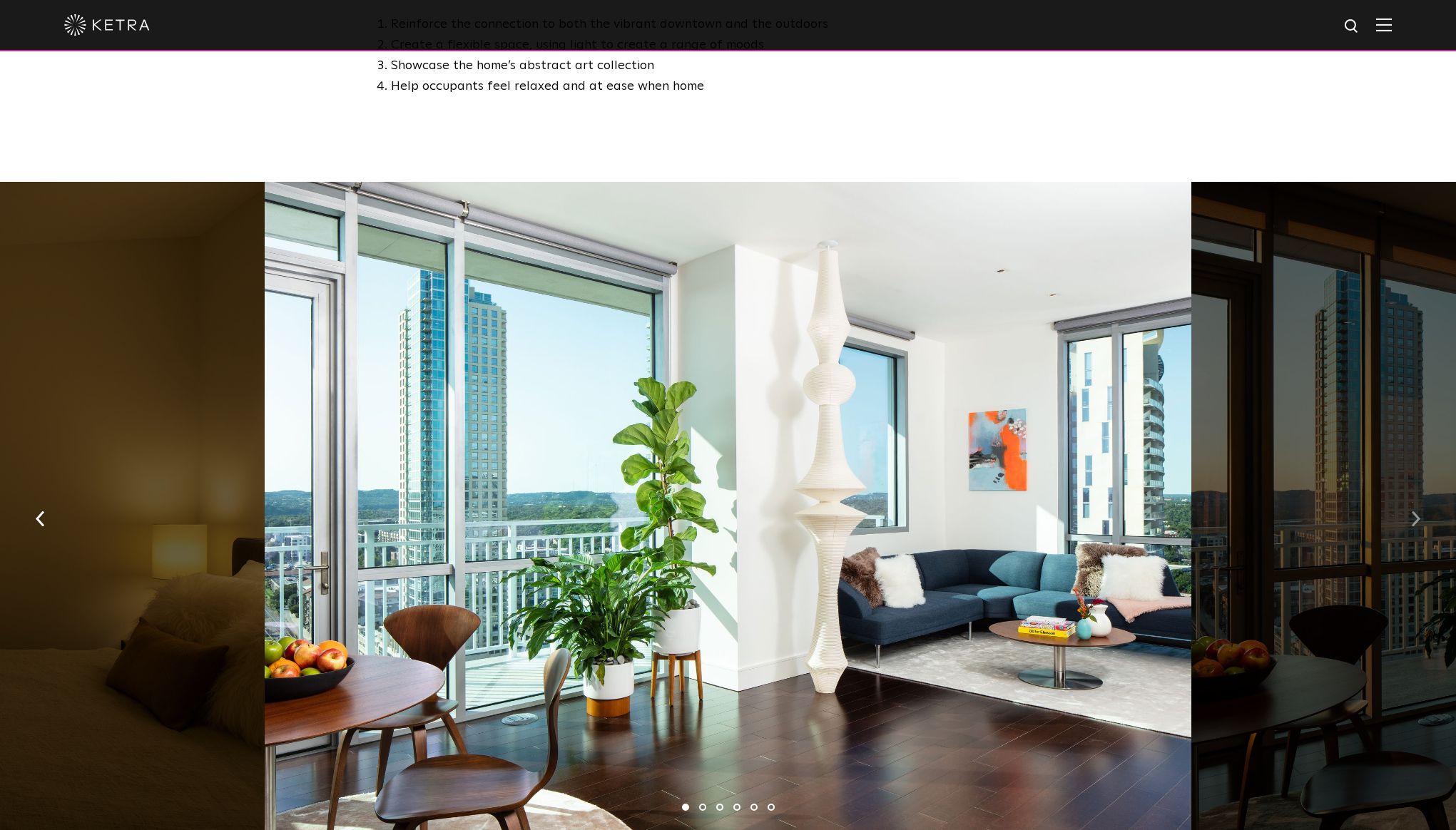
click at [1413, 510] on img "button" at bounding box center [1415, 518] width 9 height 16
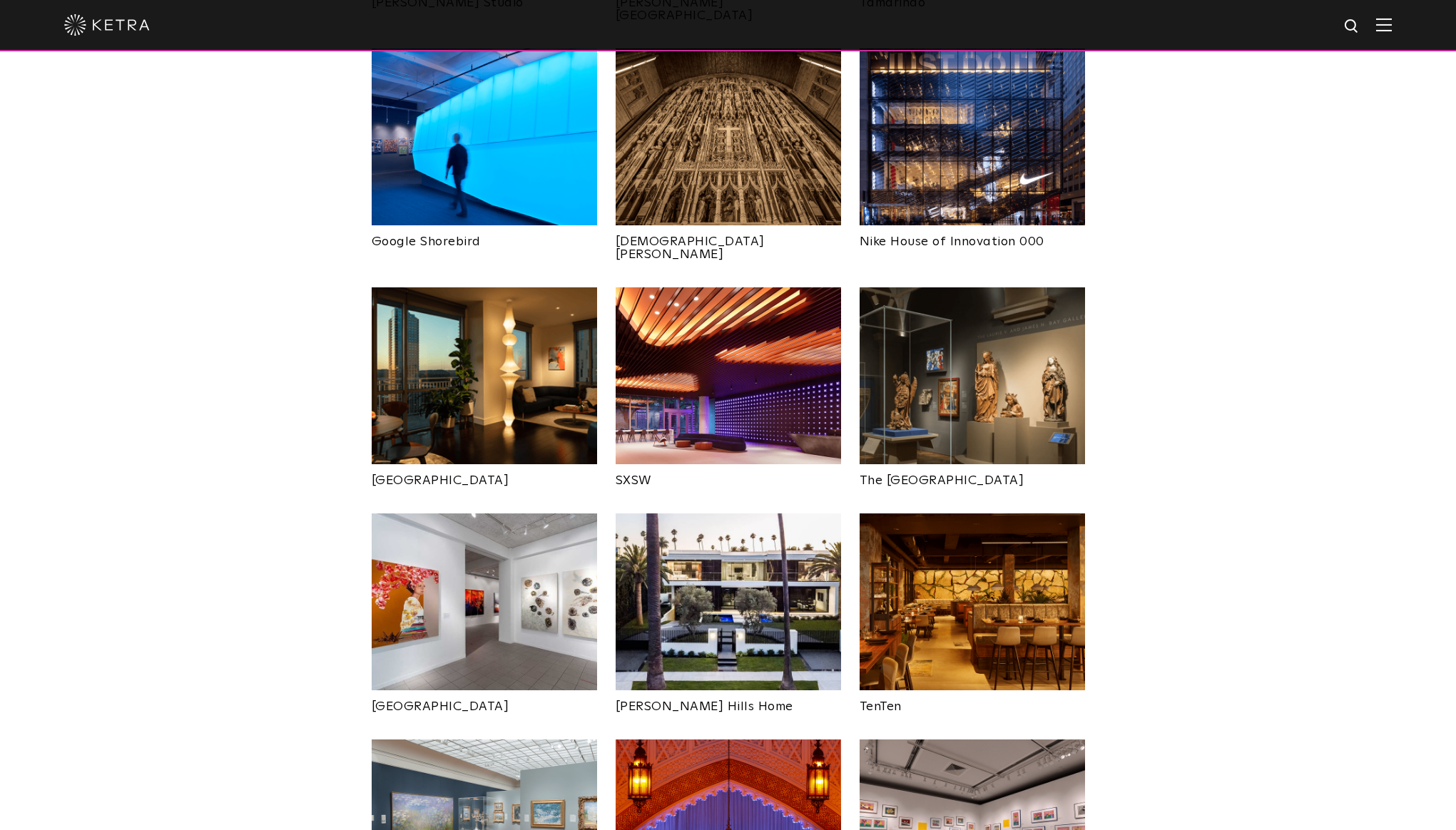
click at [1028, 517] on img at bounding box center [972, 601] width 226 height 177
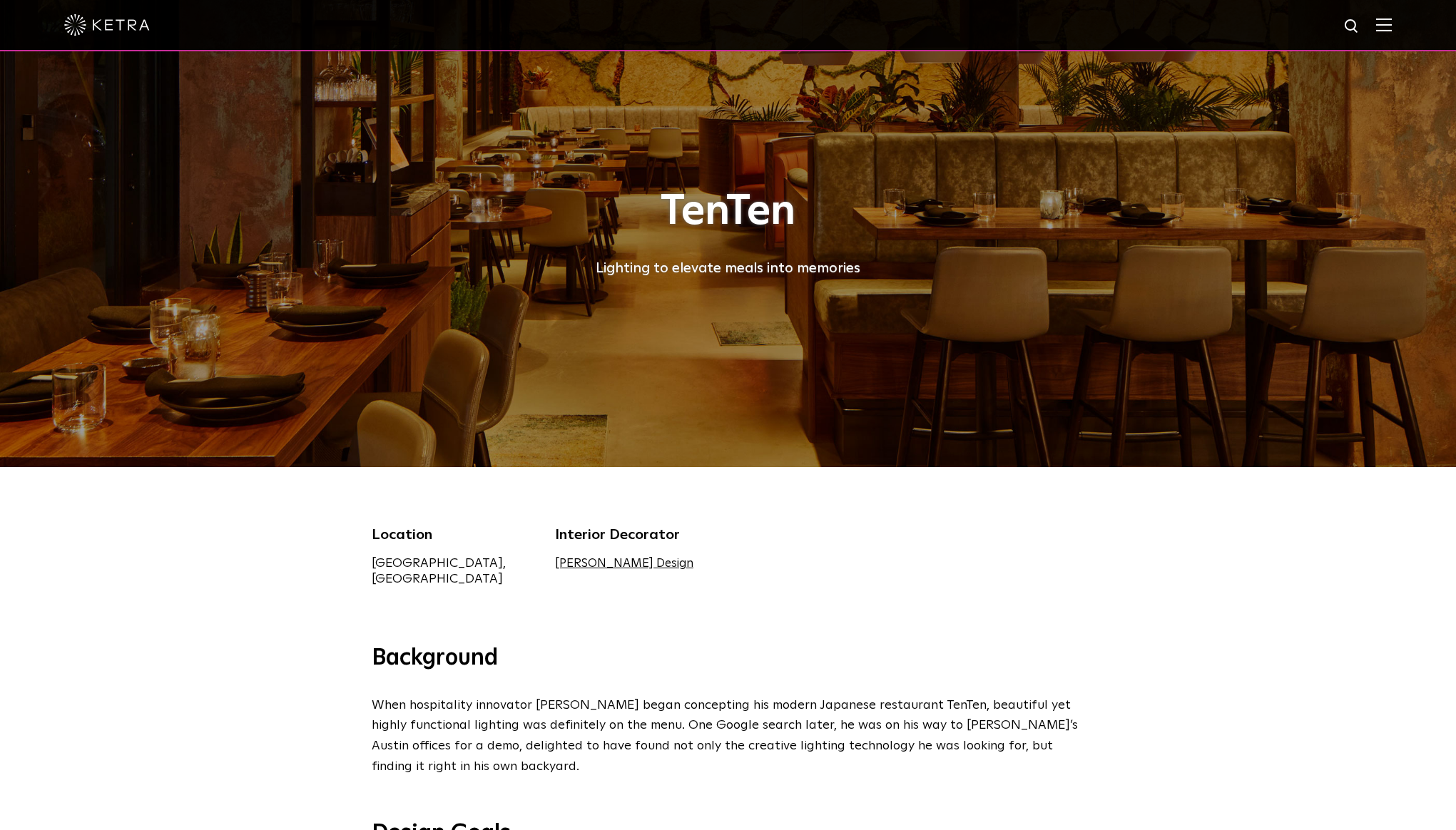
click at [856, 520] on div "Location [GEOGRAPHIC_DATA], [GEOGRAPHIC_DATA] Interior Decorator [PERSON_NAME] …" at bounding box center [728, 555] width 1456 height 177
